Goal: Task Accomplishment & Management: Use online tool/utility

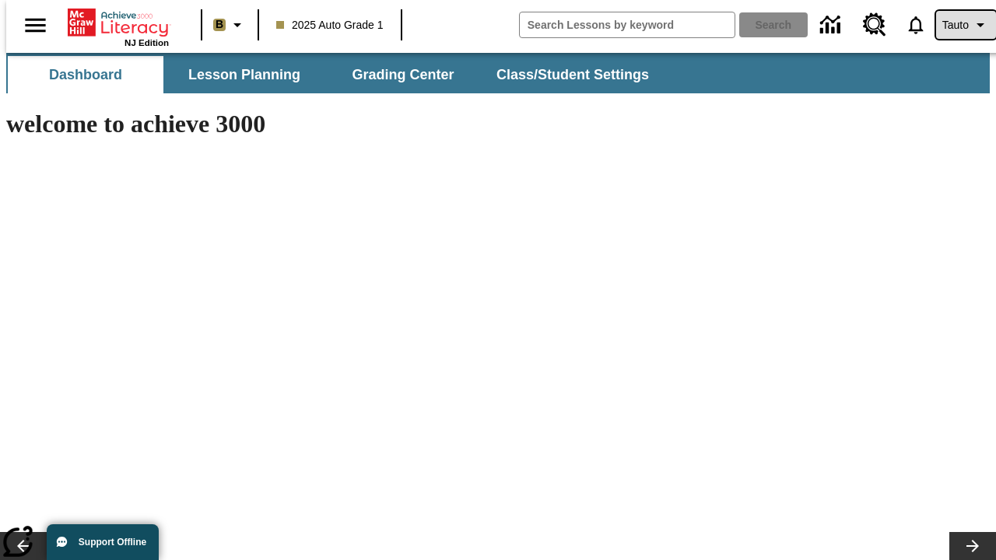
click at [957, 25] on span "Tauto" at bounding box center [955, 25] width 26 height 16
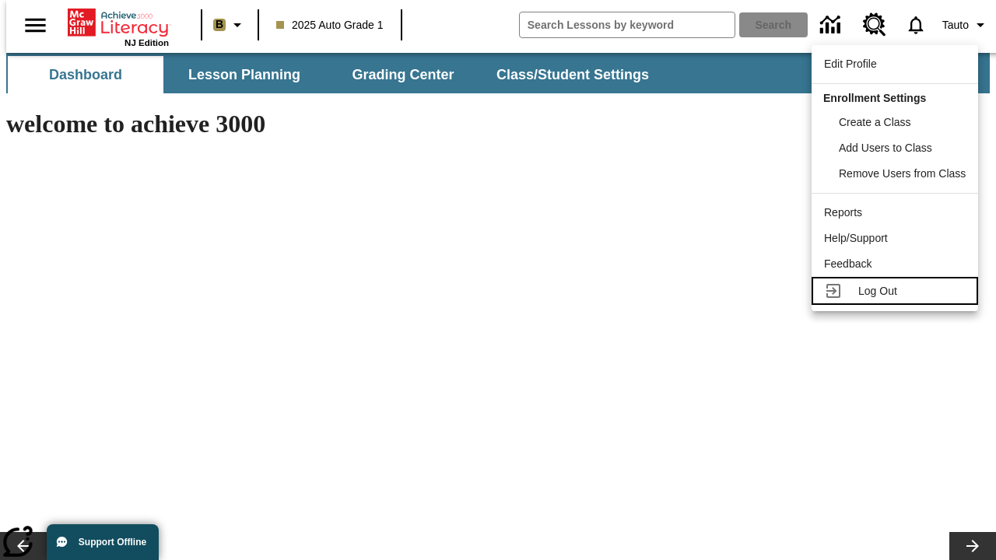
click at [897, 291] on span "Log Out" at bounding box center [877, 291] width 39 height 12
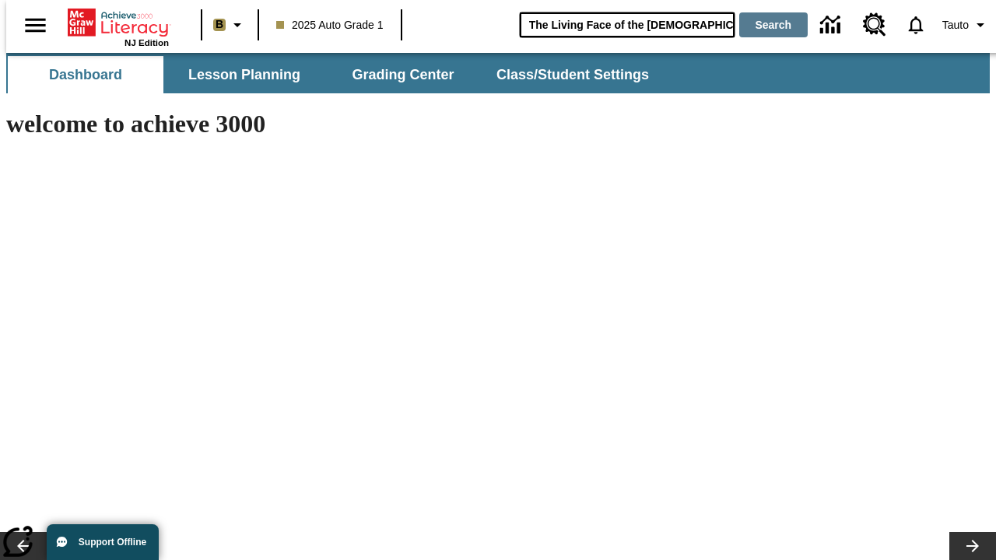
type input "The Living Face of the Māori"
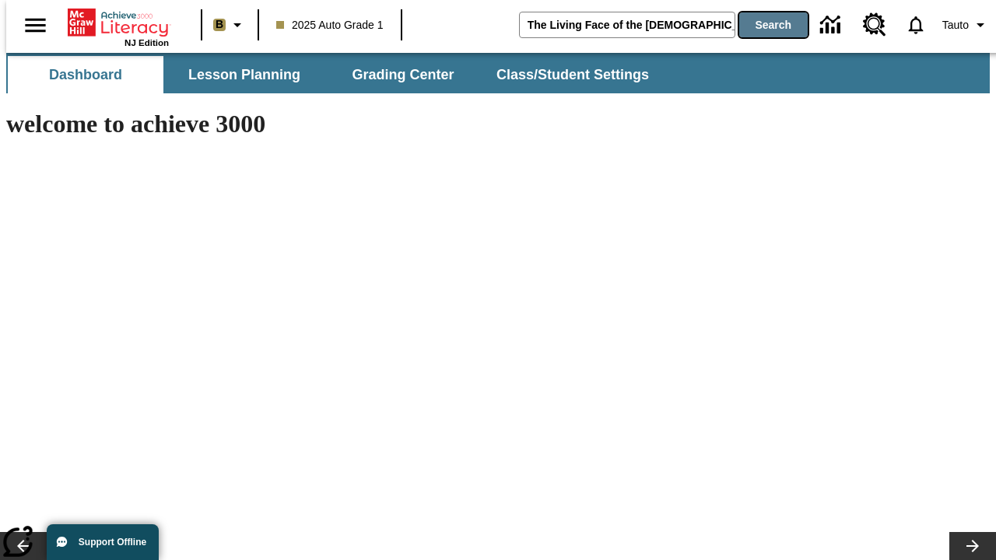
click at [764, 25] on button "Search" at bounding box center [773, 24] width 68 height 25
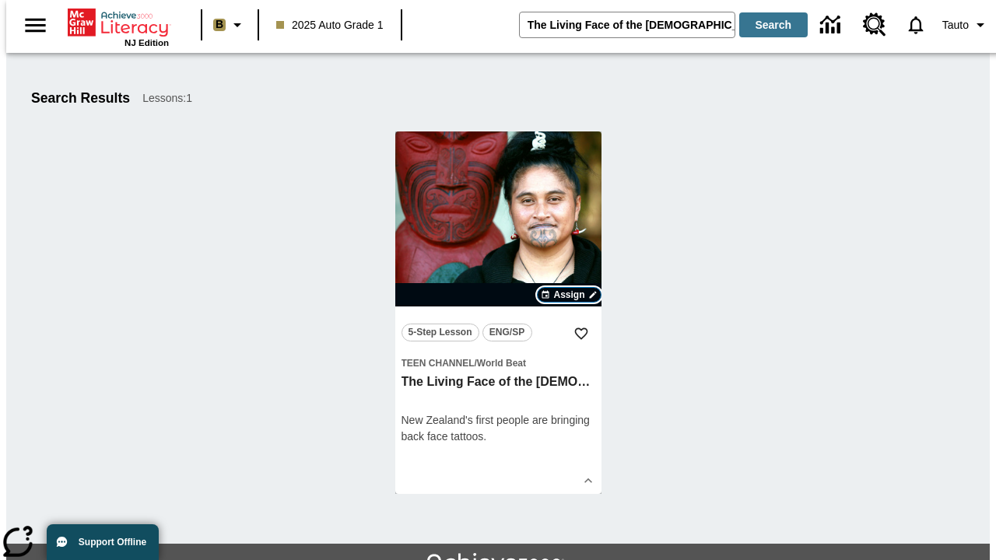
click at [569, 295] on span "Assign" at bounding box center [568, 295] width 31 height 14
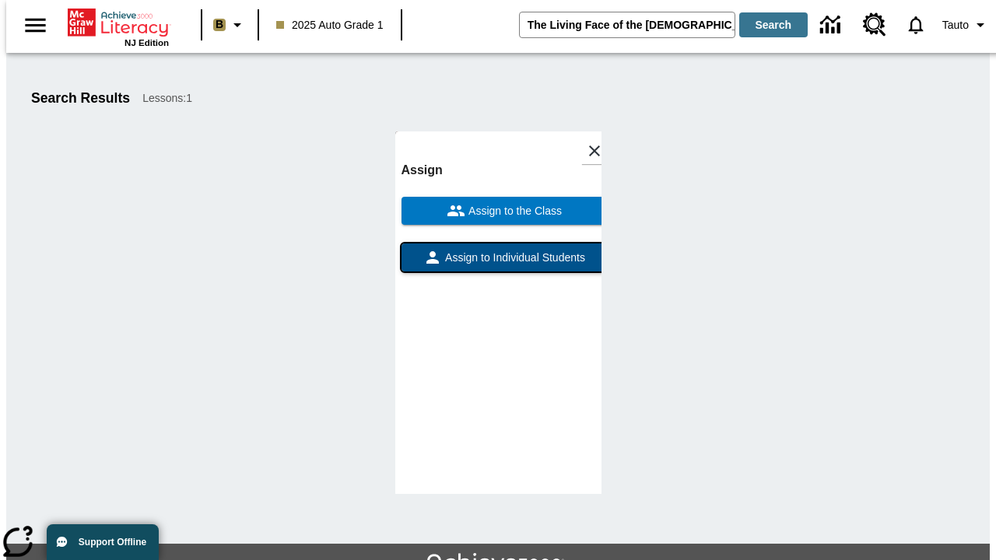
click at [498, 264] on span "Assign to Individual Students" at bounding box center [513, 258] width 143 height 16
